Goal: Task Accomplishment & Management: Manage account settings

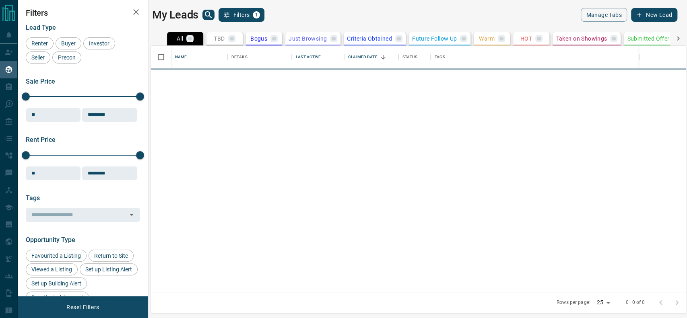
scroll to position [238, 527]
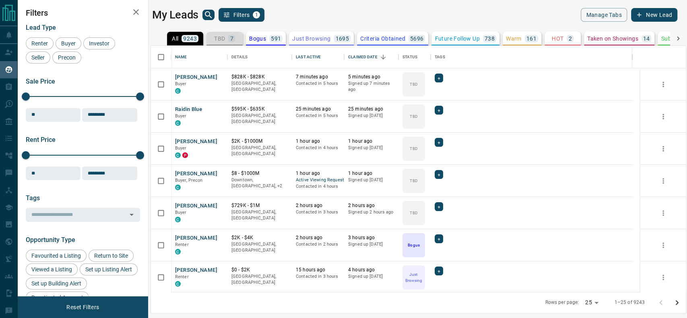
click at [233, 41] on div "7" at bounding box center [231, 38] width 6 height 7
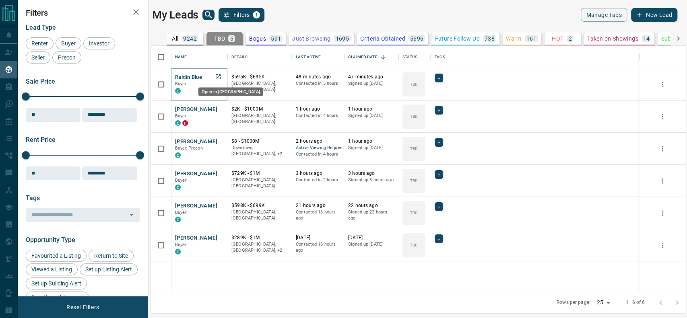
click at [220, 74] on icon "Open in New Tab" at bounding box center [218, 76] width 5 height 5
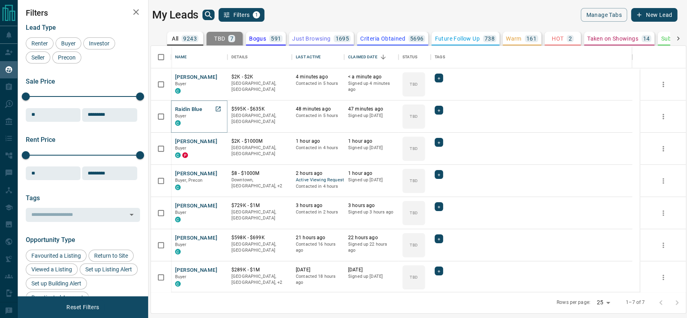
click at [221, 110] on icon "Open in New Tab" at bounding box center [218, 109] width 6 height 6
click at [222, 71] on div "[PERSON_NAME] Buyer C" at bounding box center [199, 84] width 56 height 32
click at [218, 77] on icon "Open in New Tab" at bounding box center [218, 77] width 6 height 6
click at [219, 177] on link "Open in New Tab" at bounding box center [218, 173] width 10 height 10
click at [217, 203] on icon "Open in New Tab" at bounding box center [218, 205] width 5 height 5
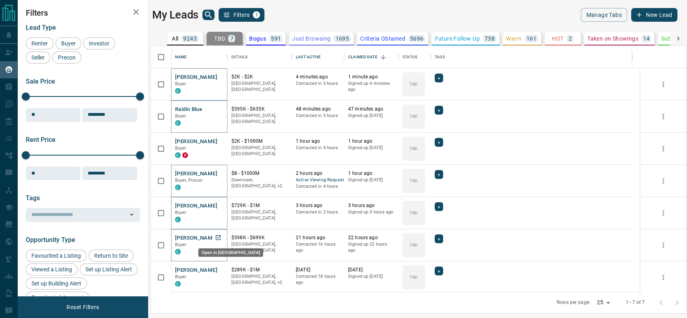
click at [216, 236] on icon "Open in New Tab" at bounding box center [218, 238] width 6 height 6
click at [216, 274] on link "Open in New Tab" at bounding box center [218, 270] width 10 height 10
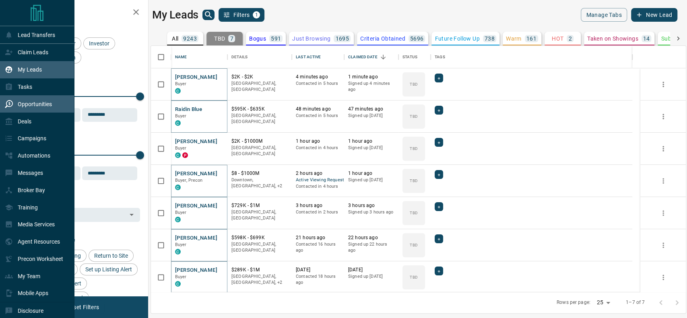
scroll to position [25, 0]
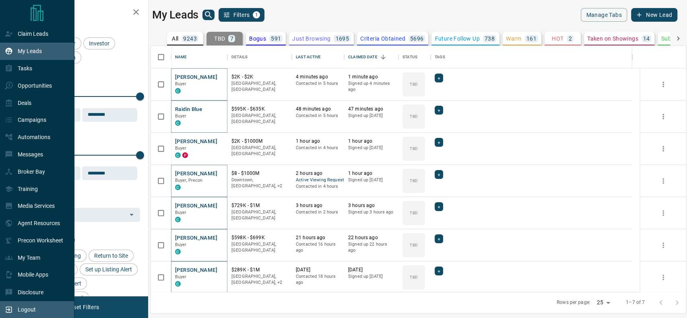
click at [4, 302] on div "Logout" at bounding box center [37, 310] width 74 height 17
